Goal: Task Accomplishment & Management: Use online tool/utility

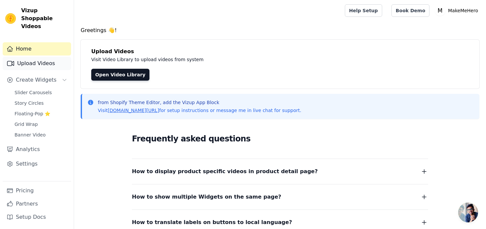
click at [46, 57] on link "Upload Videos" at bounding box center [37, 63] width 68 height 13
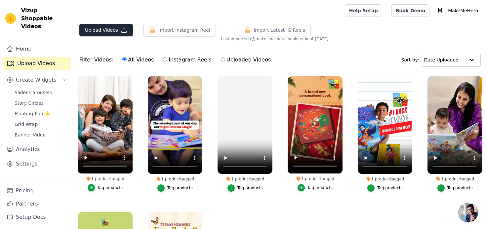
click at [110, 26] on button "Upload Videos" at bounding box center [106, 30] width 54 height 13
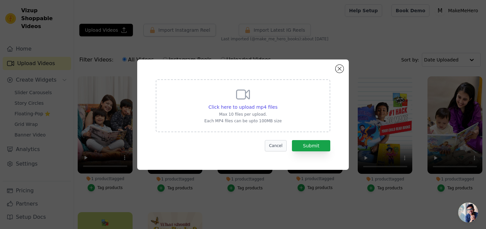
click at [276, 146] on button "Cancel" at bounding box center [276, 145] width 22 height 11
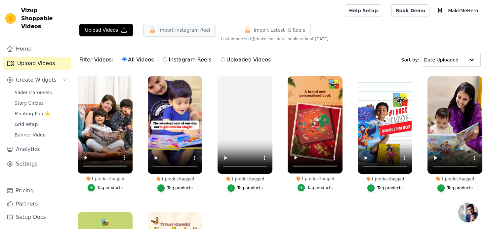
click at [178, 27] on button "Import Instagram Reel" at bounding box center [180, 30] width 72 height 13
click at [188, 30] on button "Import Instagram Reel" at bounding box center [180, 30] width 72 height 13
click at [192, 30] on button "Import Instagram Reel" at bounding box center [180, 30] width 72 height 13
click at [271, 33] on span "Import Latest IG Reels" at bounding box center [280, 30] width 52 height 7
click at [180, 30] on button "Import Instagram Reel" at bounding box center [180, 30] width 72 height 13
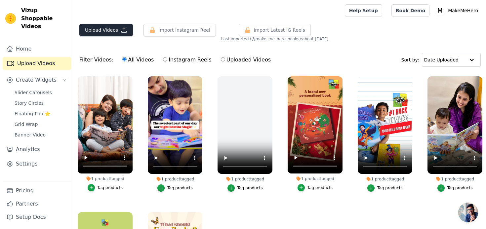
click at [106, 29] on button "Upload Videos" at bounding box center [106, 30] width 54 height 13
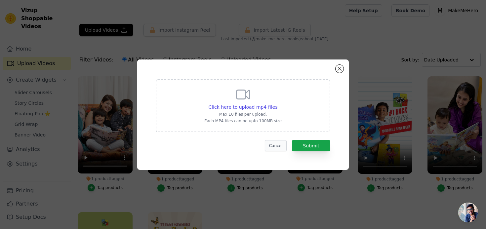
click at [282, 148] on button "Cancel" at bounding box center [276, 145] width 22 height 11
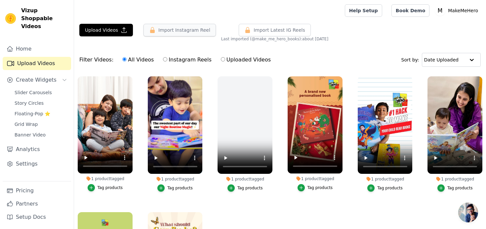
click at [190, 31] on button "Import Instagram Reel" at bounding box center [180, 30] width 72 height 13
click at [186, 26] on button "Import Instagram Reel" at bounding box center [180, 30] width 72 height 13
click at [187, 30] on button "Import Instagram Reel" at bounding box center [180, 30] width 72 height 13
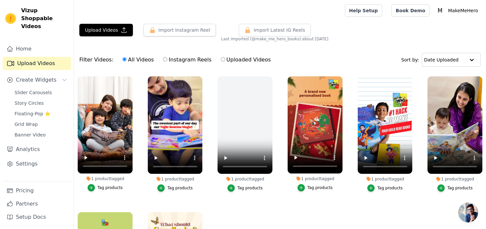
click at [178, 61] on label "Instagram Reels" at bounding box center [187, 60] width 49 height 9
click at [167, 61] on input "Instagram Reels" at bounding box center [165, 59] width 4 height 4
radio input "true"
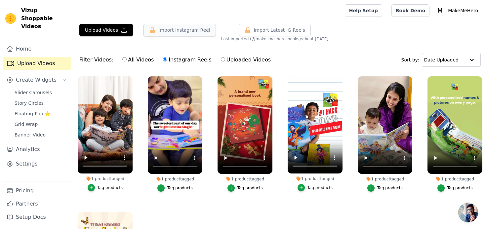
click at [179, 28] on button "Import Instagram Reel" at bounding box center [180, 30] width 72 height 13
click at [185, 61] on label "Instagram Reels" at bounding box center [187, 60] width 49 height 9
click at [167, 61] on input "Instagram Reels" at bounding box center [165, 59] width 4 height 4
click at [188, 32] on button "Import Instagram Reel" at bounding box center [180, 30] width 72 height 13
click at [133, 60] on label "All Videos" at bounding box center [138, 60] width 32 height 9
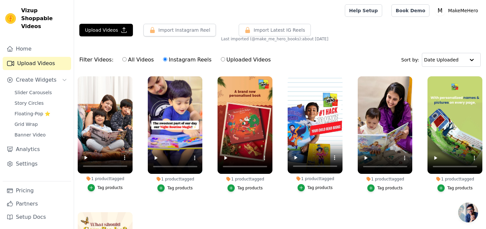
click at [127, 60] on input "All Videos" at bounding box center [124, 59] width 4 height 4
radio input "true"
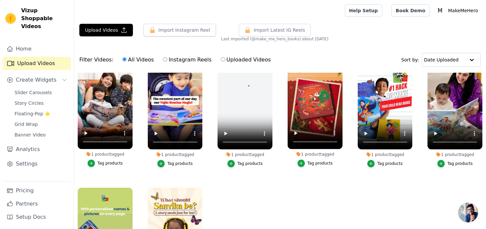
scroll to position [21, 0]
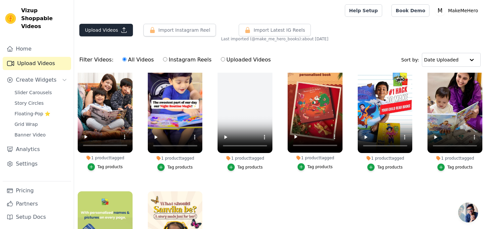
click at [108, 27] on button "Upload Videos" at bounding box center [106, 30] width 54 height 13
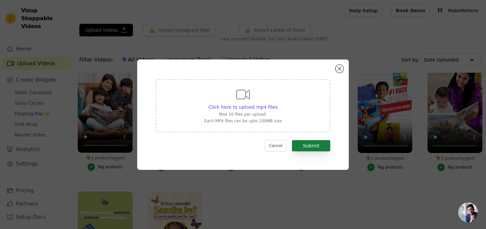
click at [308, 148] on button "Submit" at bounding box center [311, 145] width 38 height 11
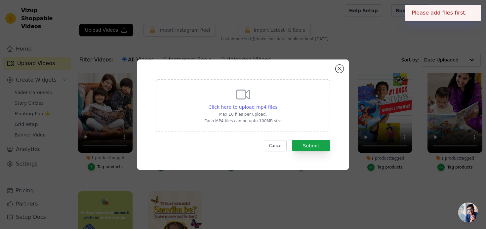
click at [249, 106] on span "Click here to upload mp4 files" at bounding box center [243, 107] width 69 height 5
click at [277, 104] on input "Click here to upload mp4 files Max 10 files per upload. Each MP4 files can be u…" at bounding box center [277, 104] width 0 height 0
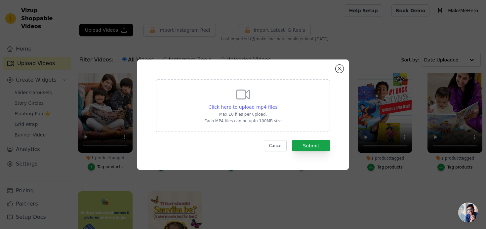
type input "C:\fakepath\1741243610141703.mp4"
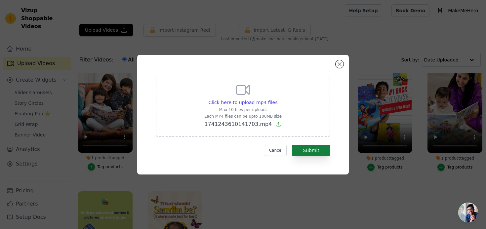
click at [309, 151] on button "Submit" at bounding box center [311, 150] width 38 height 11
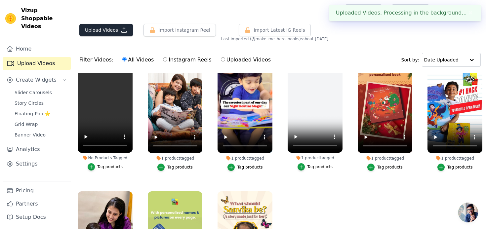
click at [105, 33] on button "Upload Videos" at bounding box center [106, 30] width 54 height 13
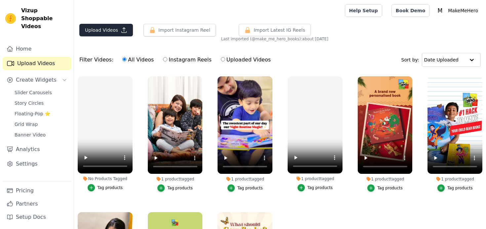
click at [113, 35] on button "Upload Videos" at bounding box center [106, 30] width 54 height 13
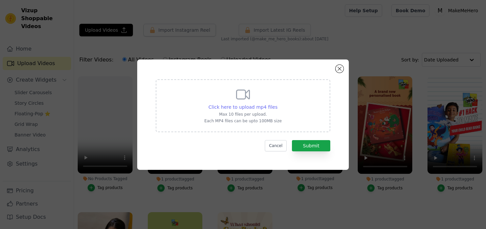
click at [262, 109] on span "Click here to upload mp4 files" at bounding box center [243, 107] width 69 height 5
click at [277, 104] on input "Click here to upload mp4 files Max 10 files per upload. Each MP4 files can be u…" at bounding box center [277, 104] width 0 height 0
type input "C:\fakepath\Travel.mp4"
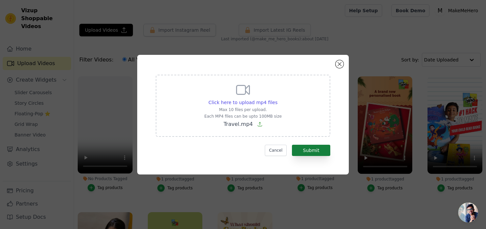
click at [318, 151] on button "Submit" at bounding box center [311, 150] width 38 height 11
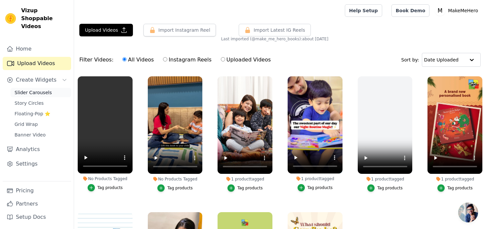
click at [28, 89] on span "Slider Carousels" at bounding box center [33, 92] width 37 height 7
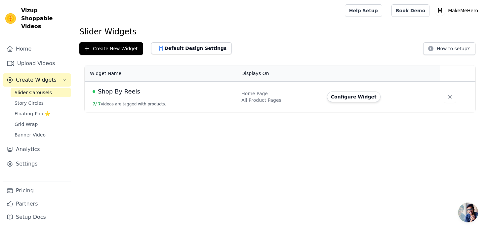
click at [172, 99] on td "Shop By Reels 7 / 7 videos are tagged with products." at bounding box center [161, 97] width 153 height 31
click at [156, 104] on button "7 / 7 videos are tagged with products." at bounding box center [130, 104] width 74 height 5
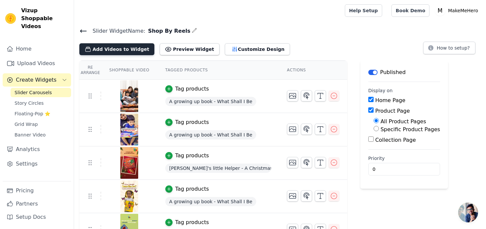
click at [127, 47] on button "Add Videos to Widget" at bounding box center [116, 49] width 75 height 12
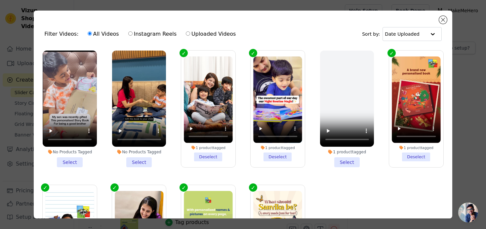
click at [67, 159] on li "No Products Tagged Select" at bounding box center [70, 109] width 54 height 117
click at [0, 0] on input "No Products Tagged Select" at bounding box center [0, 0] width 0 height 0
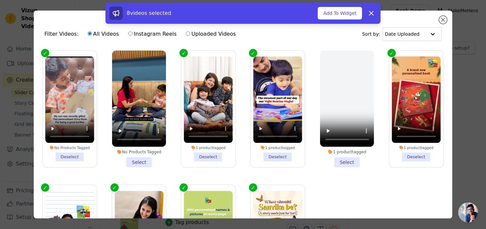
click at [141, 163] on li "No Products Tagged Select" at bounding box center [139, 109] width 54 height 117
click at [0, 0] on input "No Products Tagged Select" at bounding box center [0, 0] width 0 height 0
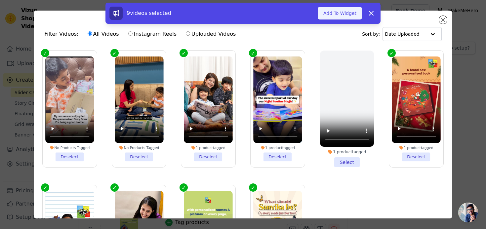
click at [342, 12] on button "Add To Widget" at bounding box center [340, 13] width 44 height 13
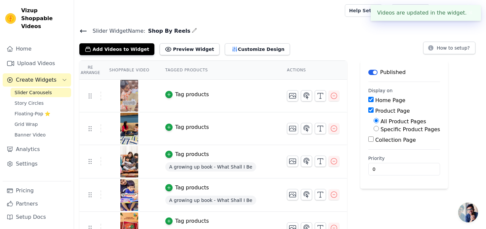
click at [182, 95] on div "Tag products" at bounding box center [192, 95] width 34 height 8
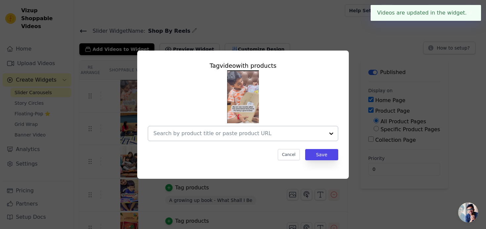
click at [205, 132] on input "text" at bounding box center [239, 134] width 171 height 8
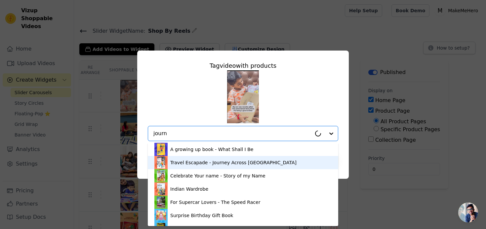
type input "journ"
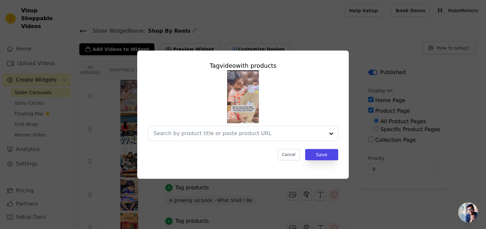
click at [189, 181] on div "Tag video with products Cancel Save" at bounding box center [243, 115] width 465 height 150
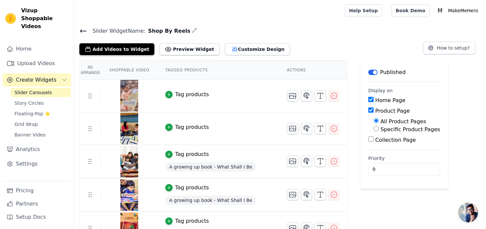
click at [190, 96] on div "Tag products" at bounding box center [192, 95] width 34 height 8
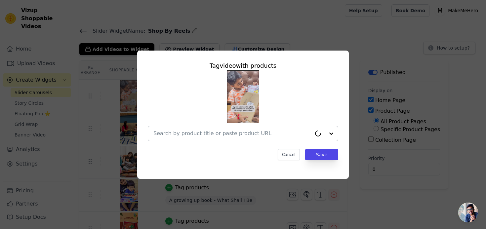
click at [211, 136] on input "text" at bounding box center [233, 134] width 158 height 8
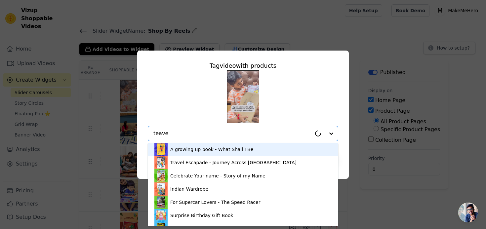
type input "teavel"
type input "travel"
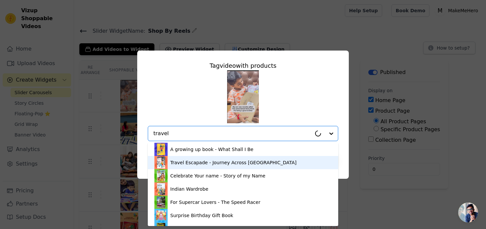
click at [175, 166] on div "Travel Escapade - Journey Across [GEOGRAPHIC_DATA]" at bounding box center [233, 163] width 126 height 7
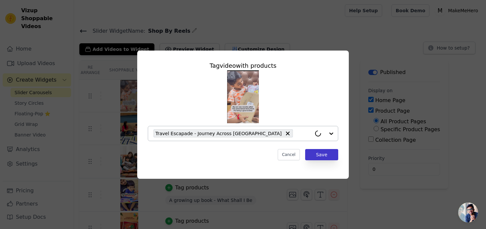
click at [321, 157] on button "Save" at bounding box center [321, 154] width 33 height 11
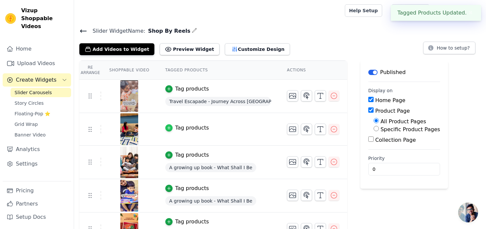
click at [171, 131] on div "button" at bounding box center [168, 127] width 7 height 7
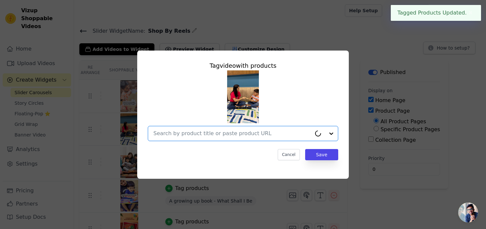
click at [211, 137] on input "text" at bounding box center [233, 134] width 158 height 8
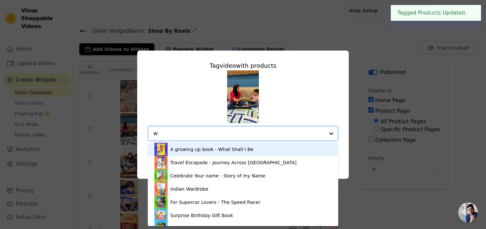
type input "wh"
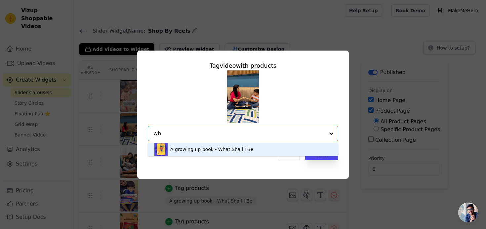
click at [215, 153] on div "A growing up book - What Shall I Be" at bounding box center [211, 149] width 83 height 7
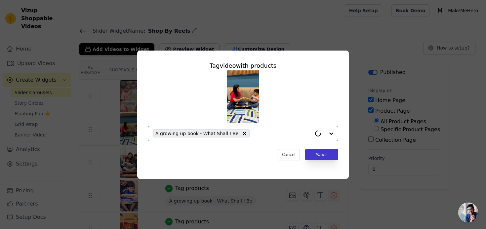
click at [322, 158] on button "Save" at bounding box center [321, 154] width 33 height 11
